Goal: Task Accomplishment & Management: Use online tool/utility

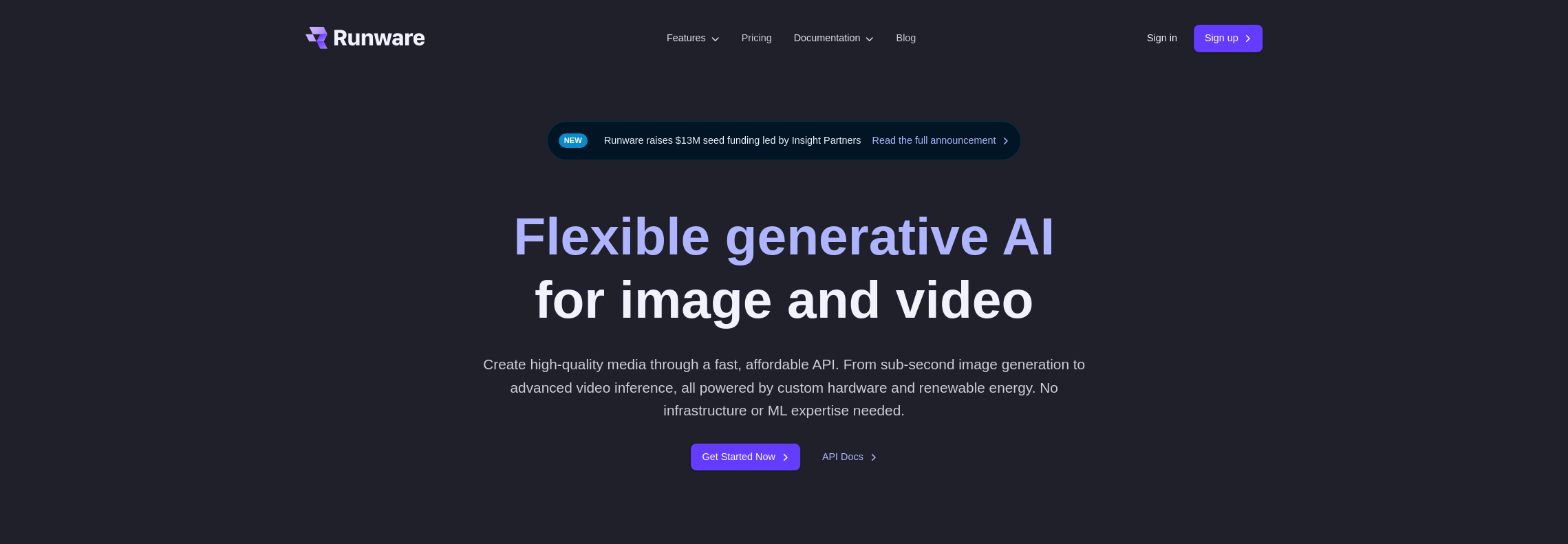
click at [1151, 28] on div "Sign in Sign up" at bounding box center [1205, 38] width 117 height 27
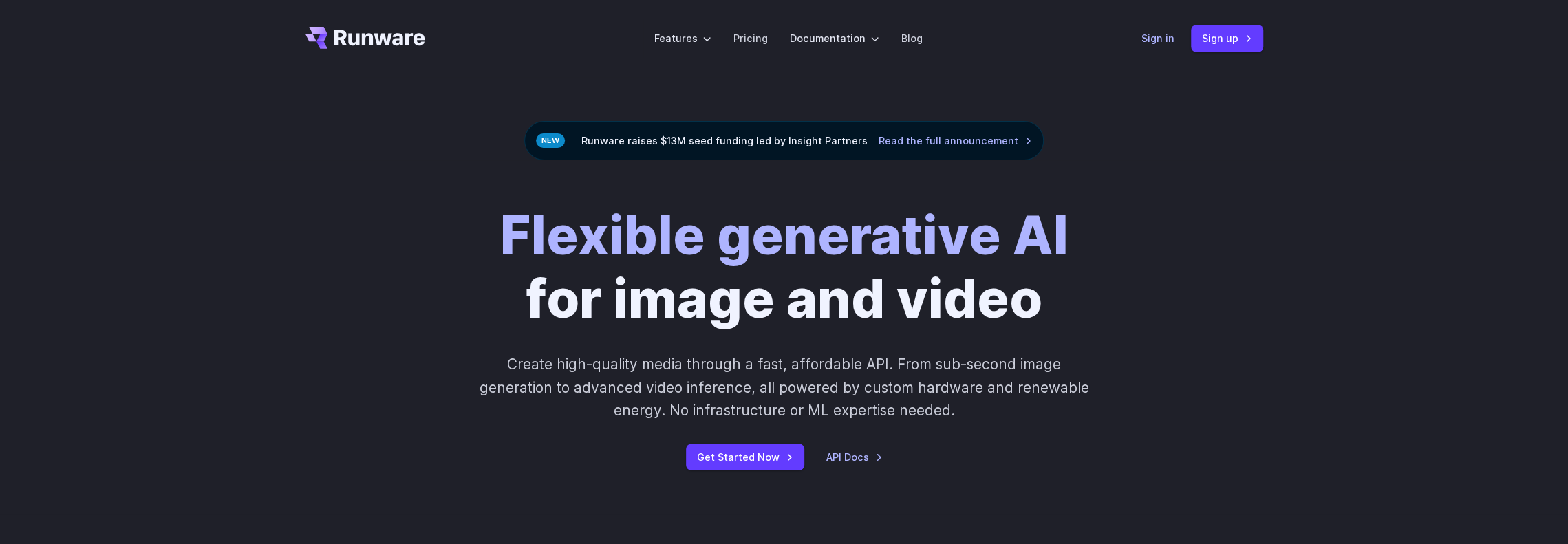
click at [1144, 46] on link "Sign in" at bounding box center [1158, 38] width 33 height 16
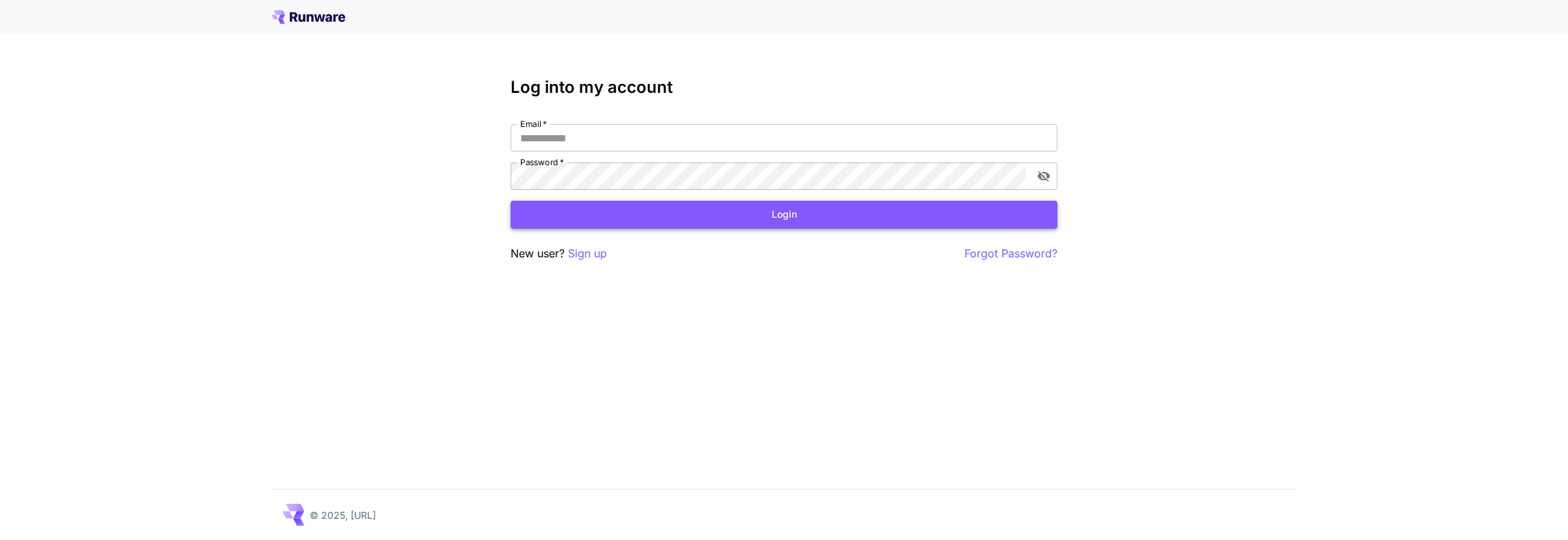
type input "**********"
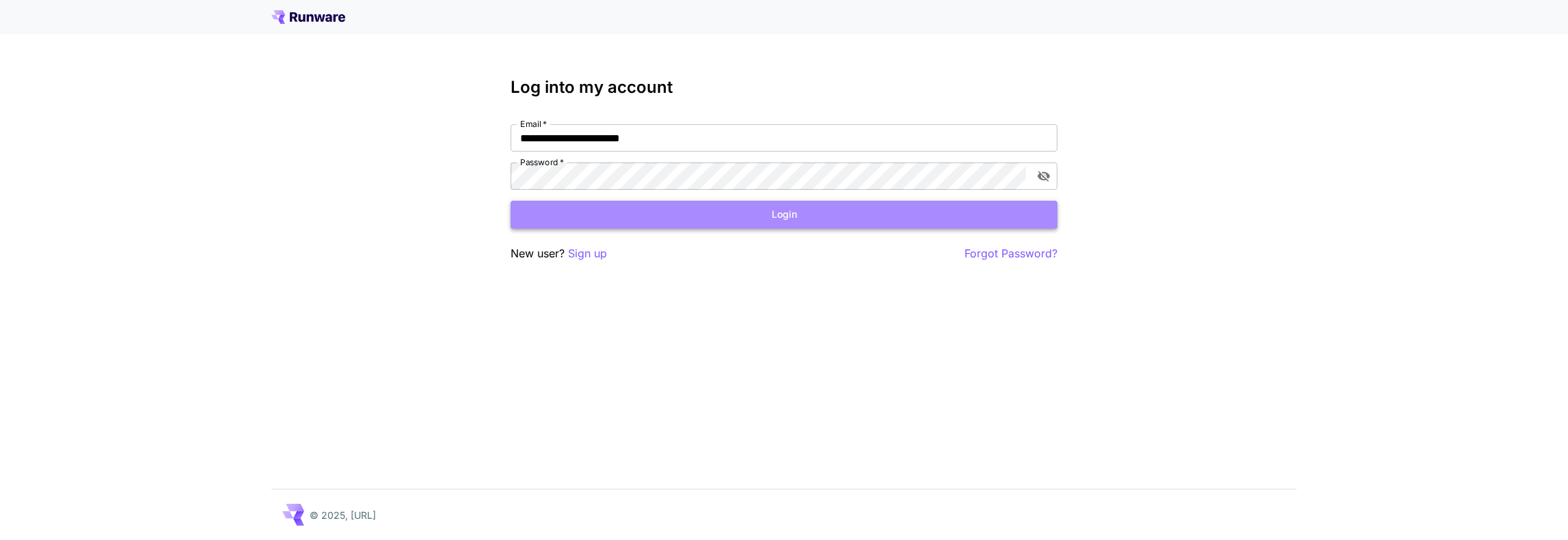
click at [642, 213] on button "Login" at bounding box center [784, 214] width 547 height 28
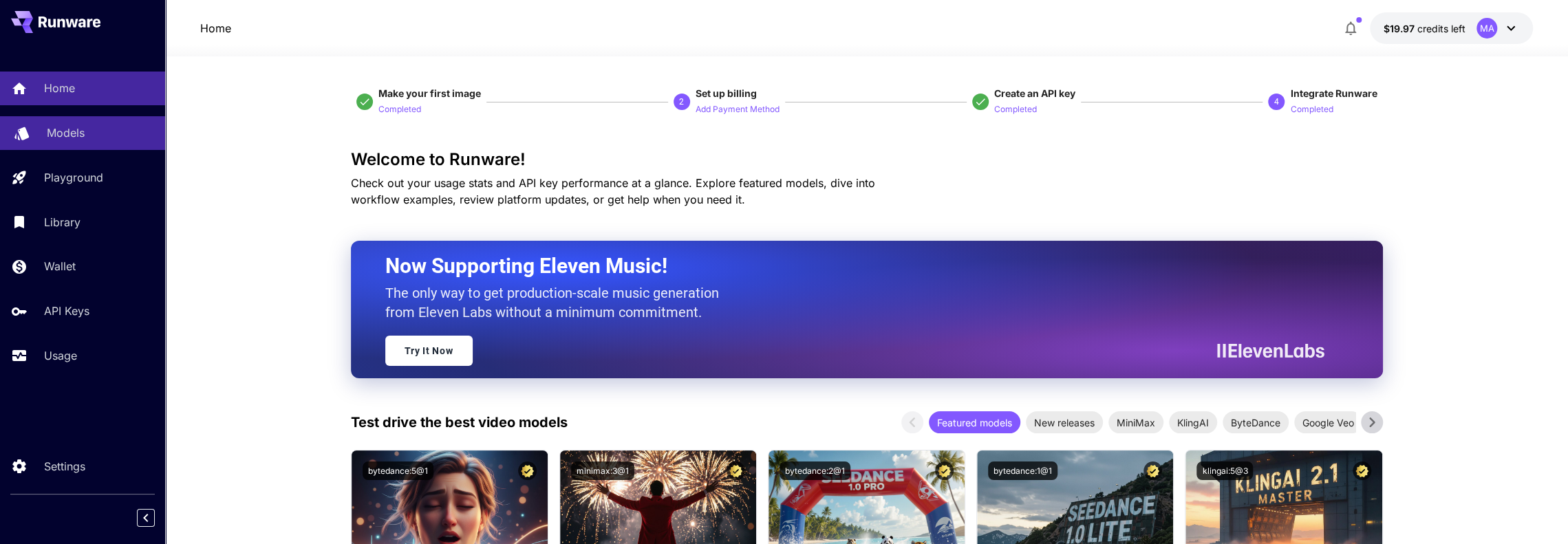
click at [90, 134] on div "Models" at bounding box center [100, 132] width 107 height 16
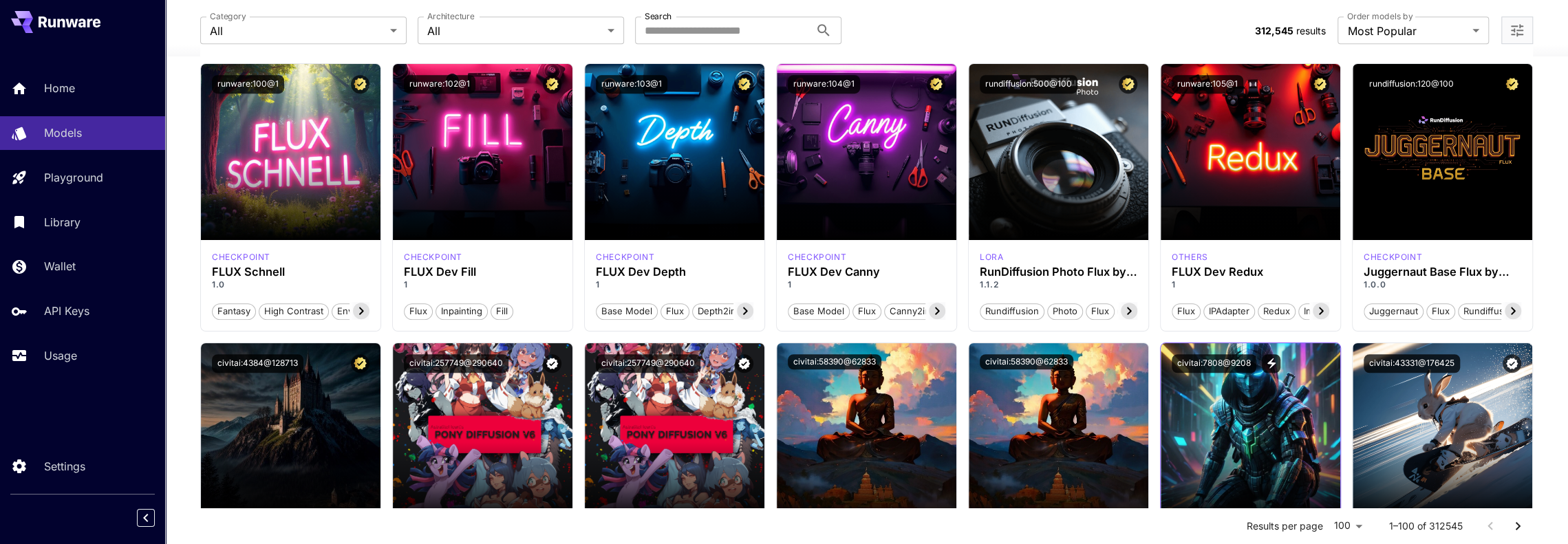
scroll to position [275, 0]
